Goal: Transaction & Acquisition: Purchase product/service

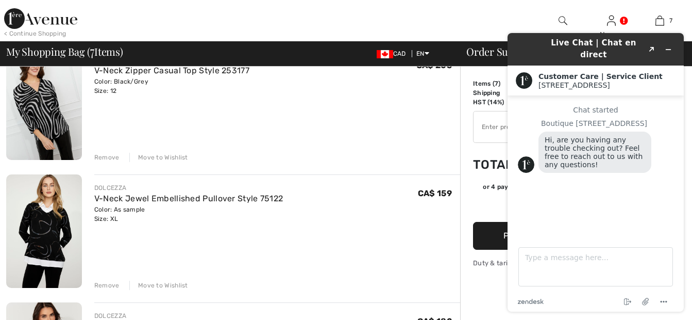
click at [168, 286] on div "Move to Wishlist" at bounding box center [158, 284] width 59 height 9
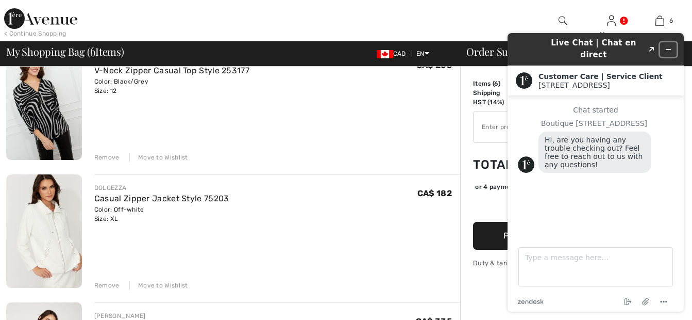
click at [668, 49] on icon "Minimize widget" at bounding box center [668, 49] width 5 height 0
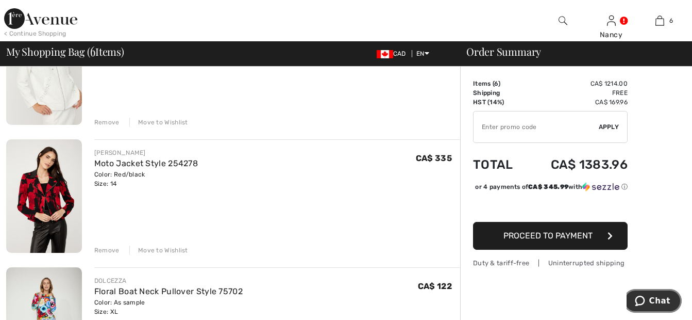
scroll to position [515, 0]
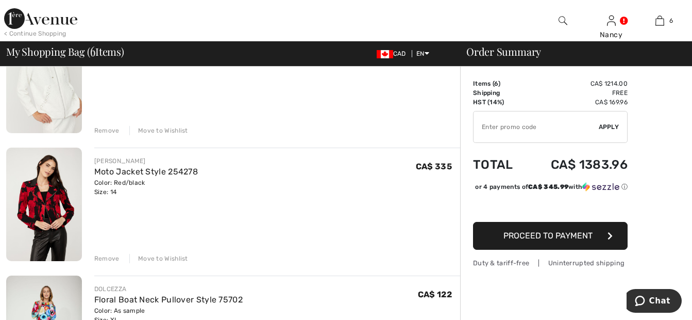
click at [176, 258] on div "Move to Wishlist" at bounding box center [158, 258] width 59 height 9
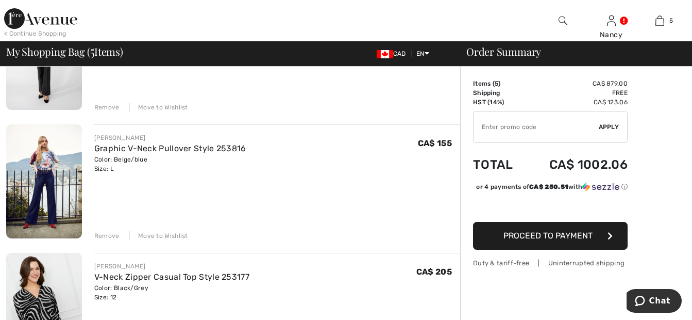
scroll to position [0, 0]
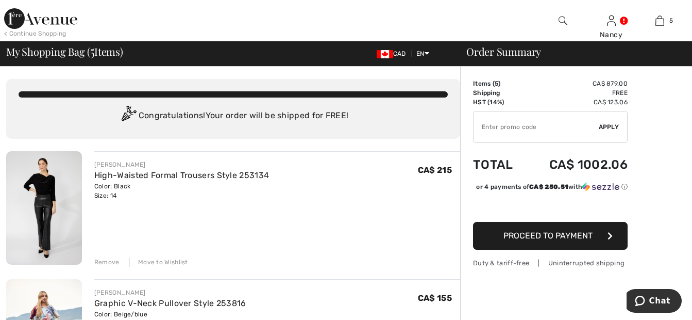
click at [161, 260] on div "Move to Wishlist" at bounding box center [158, 261] width 59 height 9
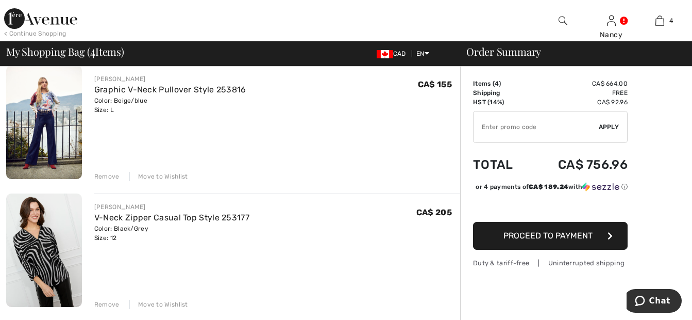
scroll to position [103, 0]
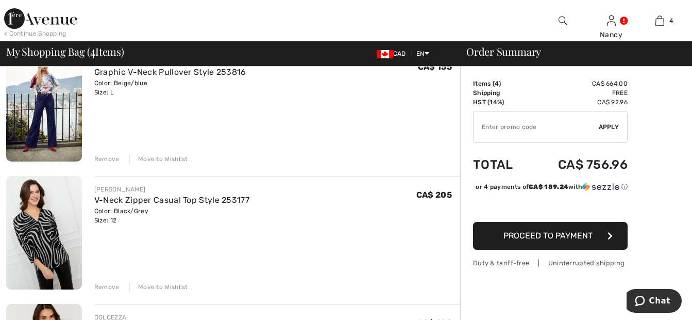
click at [143, 287] on div "Move to Wishlist" at bounding box center [158, 286] width 59 height 9
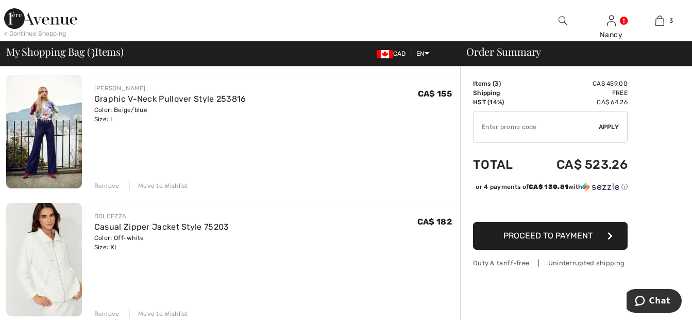
scroll to position [52, 0]
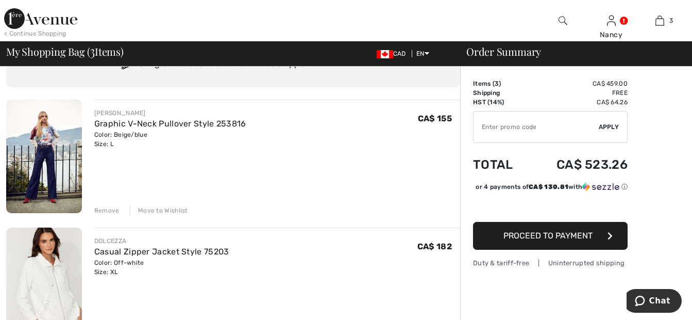
click at [59, 131] on img at bounding box center [44, 155] width 76 height 113
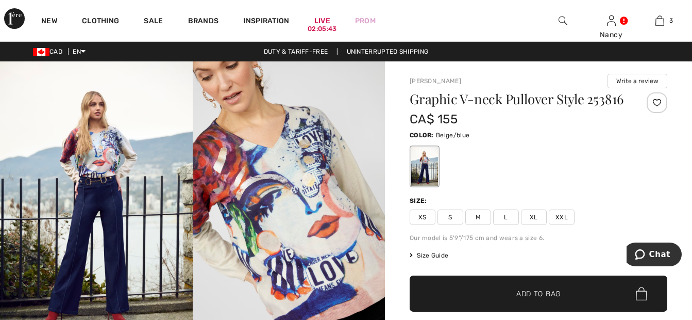
click at [434, 260] on span "Size Guide" at bounding box center [429, 254] width 39 height 9
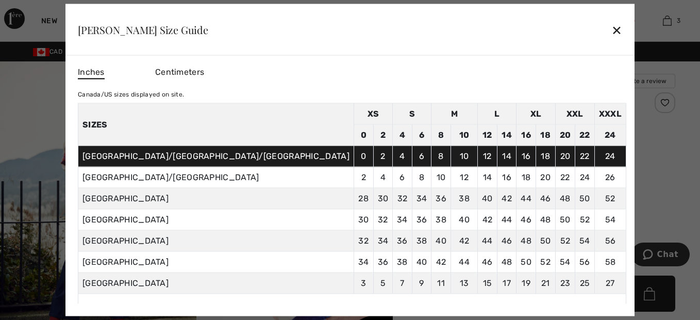
click at [611, 36] on div "✕" at bounding box center [616, 30] width 11 height 22
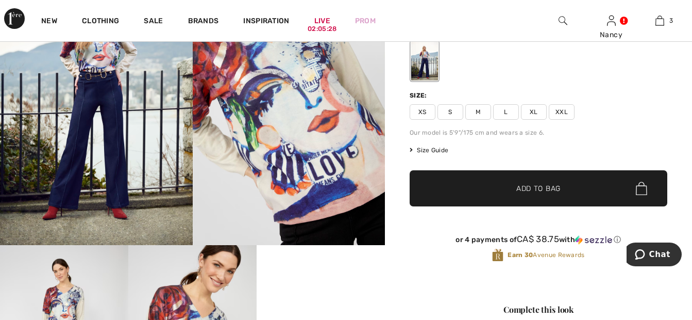
scroll to position [103, 0]
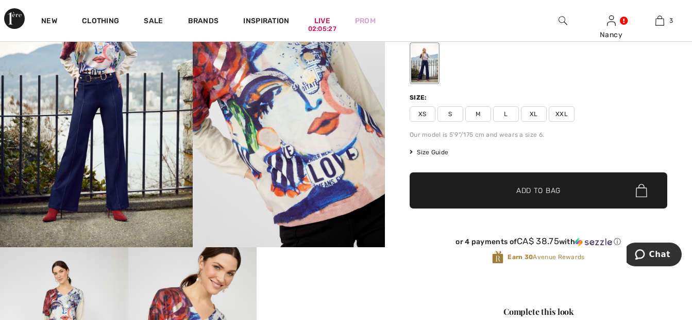
click at [439, 157] on span "Size Guide" at bounding box center [429, 151] width 39 height 9
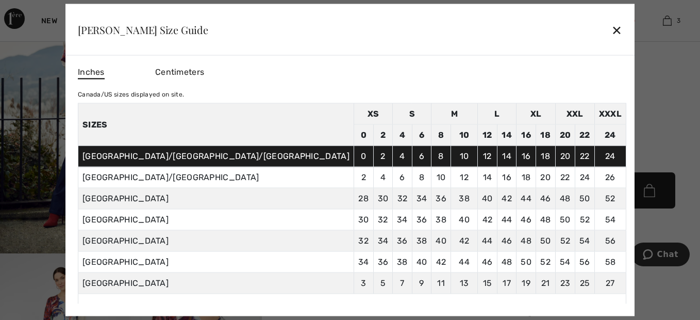
click at [611, 32] on div "✕" at bounding box center [616, 30] width 11 height 22
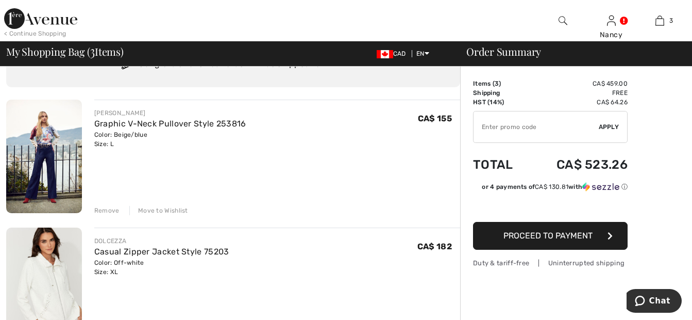
click at [549, 233] on span "Proceed to Payment" at bounding box center [548, 235] width 89 height 10
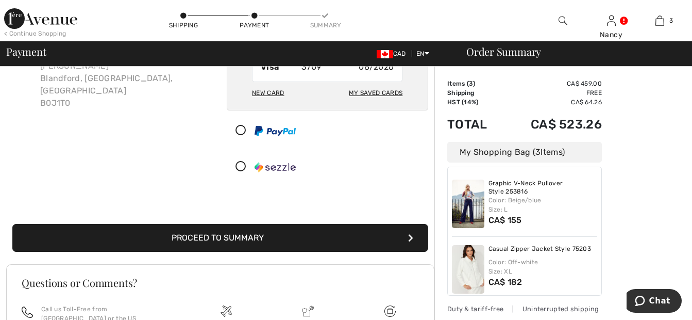
click at [226, 236] on button "Proceed to Summary" at bounding box center [220, 238] width 416 height 28
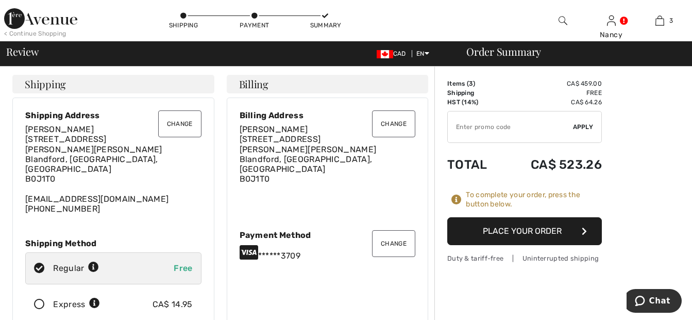
click at [507, 228] on button "Place Your Order" at bounding box center [524, 231] width 155 height 28
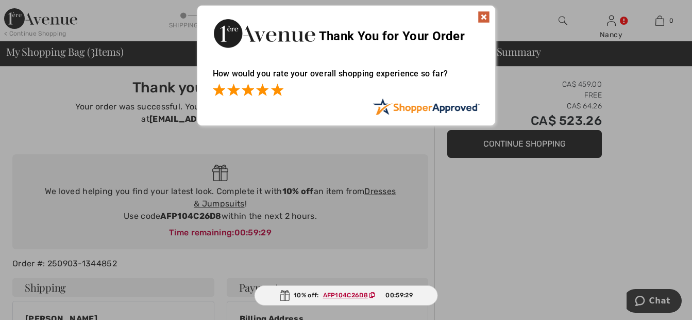
click at [279, 93] on span at bounding box center [277, 89] width 12 height 12
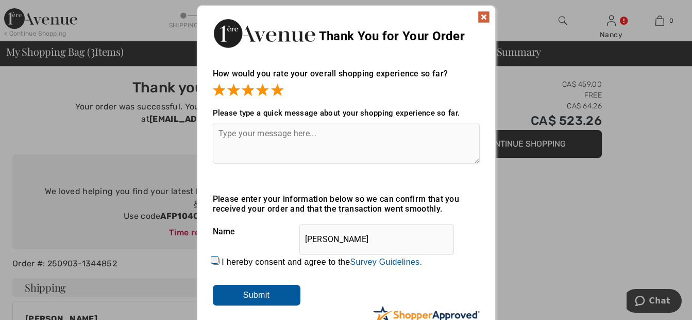
click at [260, 295] on input "Submit" at bounding box center [257, 294] width 88 height 21
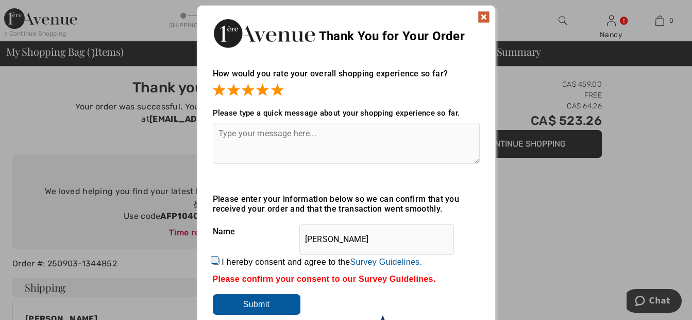
click at [215, 258] on input "I hereby consent and agree to the By submitting a review, you grant permission …" at bounding box center [216, 261] width 7 height 7
checkbox input "true"
click at [247, 310] on input "Submit" at bounding box center [257, 304] width 88 height 21
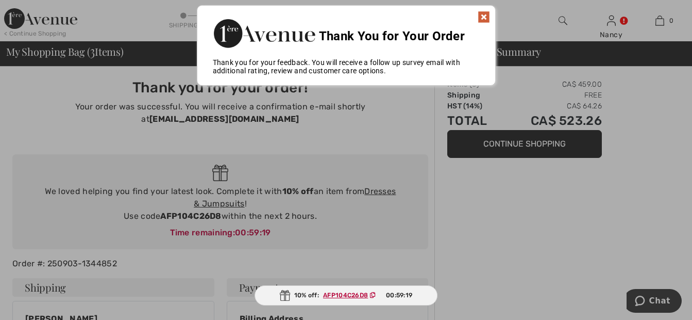
click at [484, 21] on img at bounding box center [484, 17] width 12 height 12
